Goal: Book appointment/travel/reservation

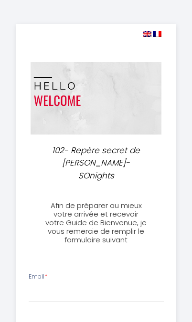
select select
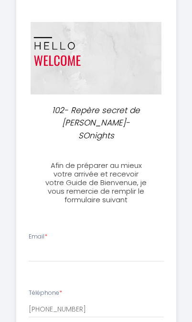
scroll to position [45, 0]
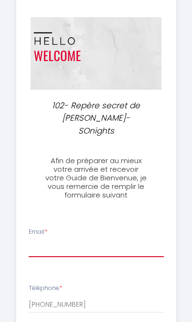
click at [116, 240] on input "Email *" at bounding box center [96, 248] width 135 height 17
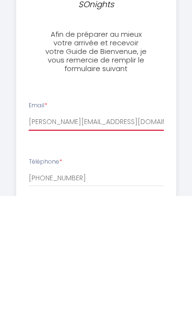
type input "[PERSON_NAME][EMAIL_ADDRESS][DOMAIN_NAME]"
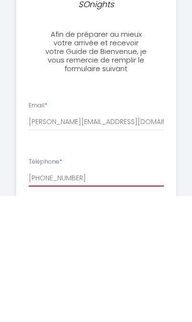
click at [125, 295] on input "[PHONE_NUMBER]" at bounding box center [96, 303] width 135 height 17
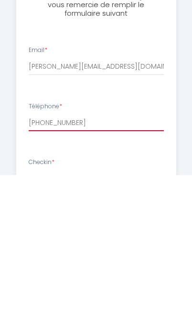
click at [51, 261] on input "[PHONE_NUMBER]" at bounding box center [96, 269] width 135 height 17
click at [53, 261] on input "[PHONE_NUMBER]" at bounding box center [96, 269] width 135 height 17
click at [103, 261] on input "[PHONE_NUMBER]" at bounding box center [96, 269] width 135 height 17
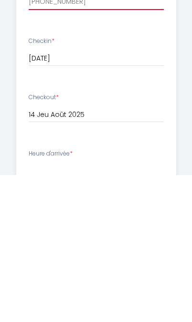
type input "[PHONE_NUMBER]"
click at [135, 308] on select "17:00 17:30 18:00 18:30 19:00 19:30 20:00 20:30 21:00 21:30 22:00 22:30 23:00 2…" at bounding box center [96, 317] width 135 height 18
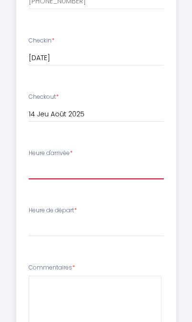
select select "18:00"
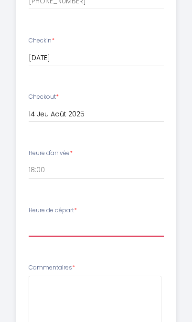
click at [125, 218] on select "00:00 00:30 01:00 01:30 02:00 02:30 03:00 03:30 04:00 04:30 05:00 05:30 06:00 0…" at bounding box center [96, 227] width 135 height 18
select select "11:00"
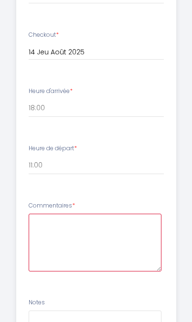
click at [120, 217] on textarea at bounding box center [95, 243] width 132 height 58
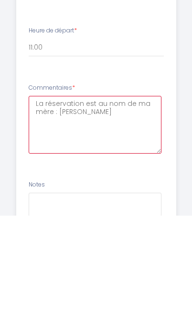
type textarea "La réservation est au nom de ma mère : [PERSON_NAME]"
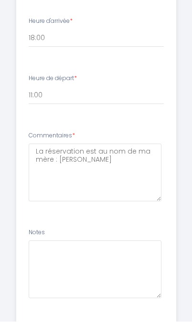
scroll to position [479, 0]
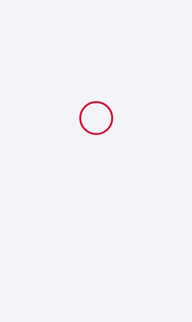
select select "18:00"
select select "11:00"
